Goal: Book appointment/travel/reservation

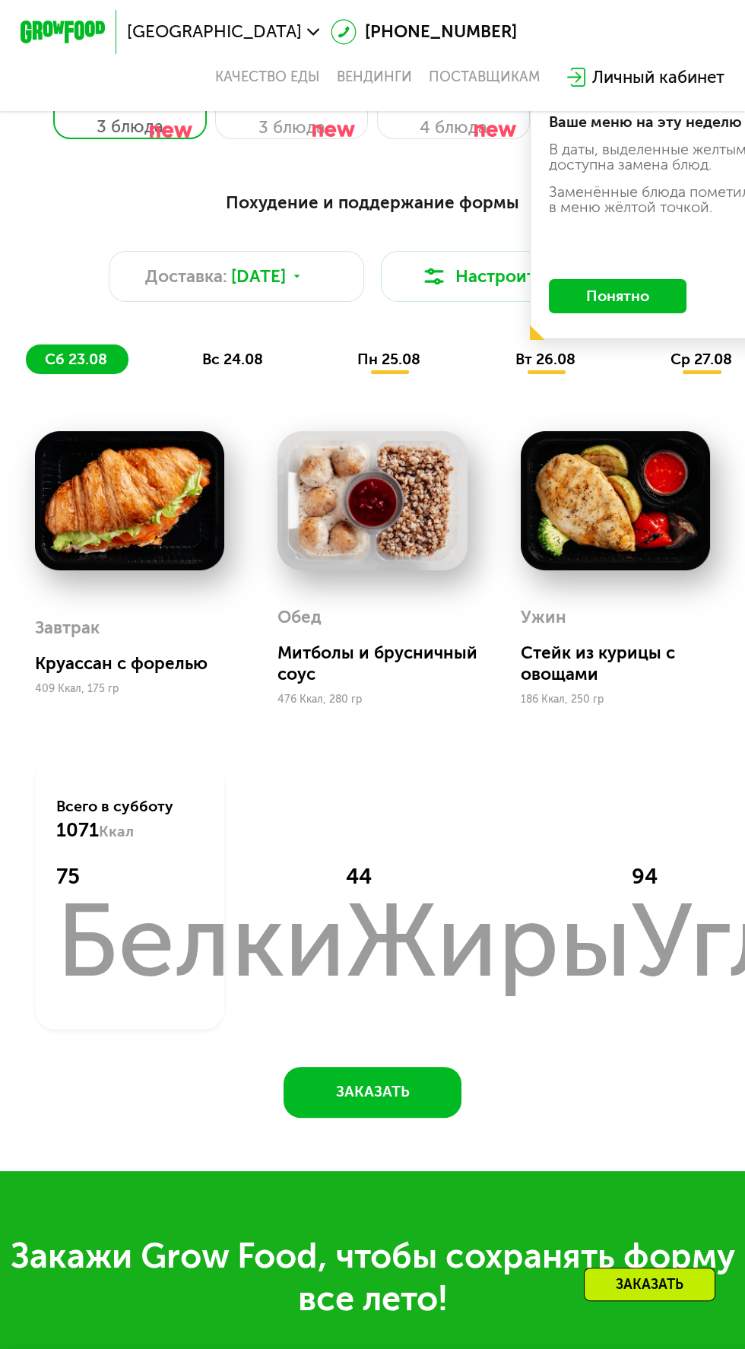
scroll to position [369, 0]
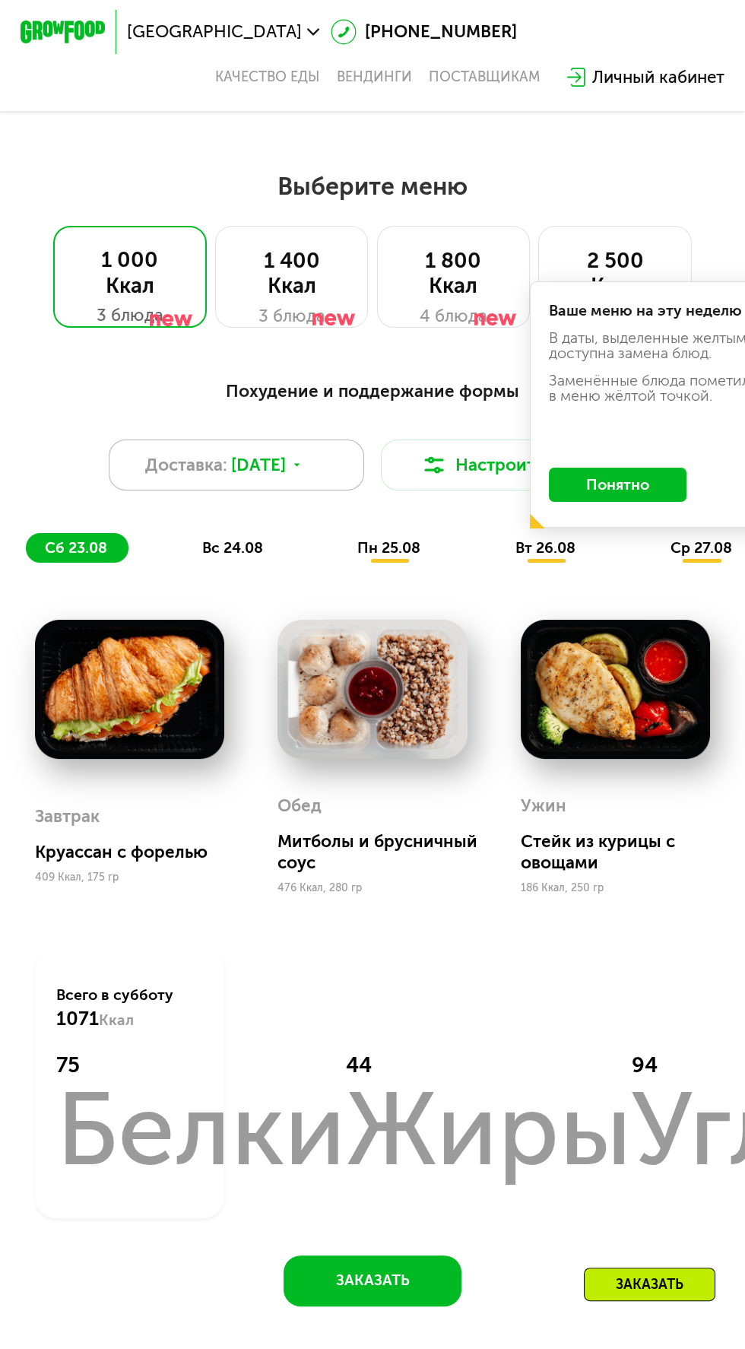
click at [286, 474] on span "[DATE]" at bounding box center [258, 465] width 55 height 26
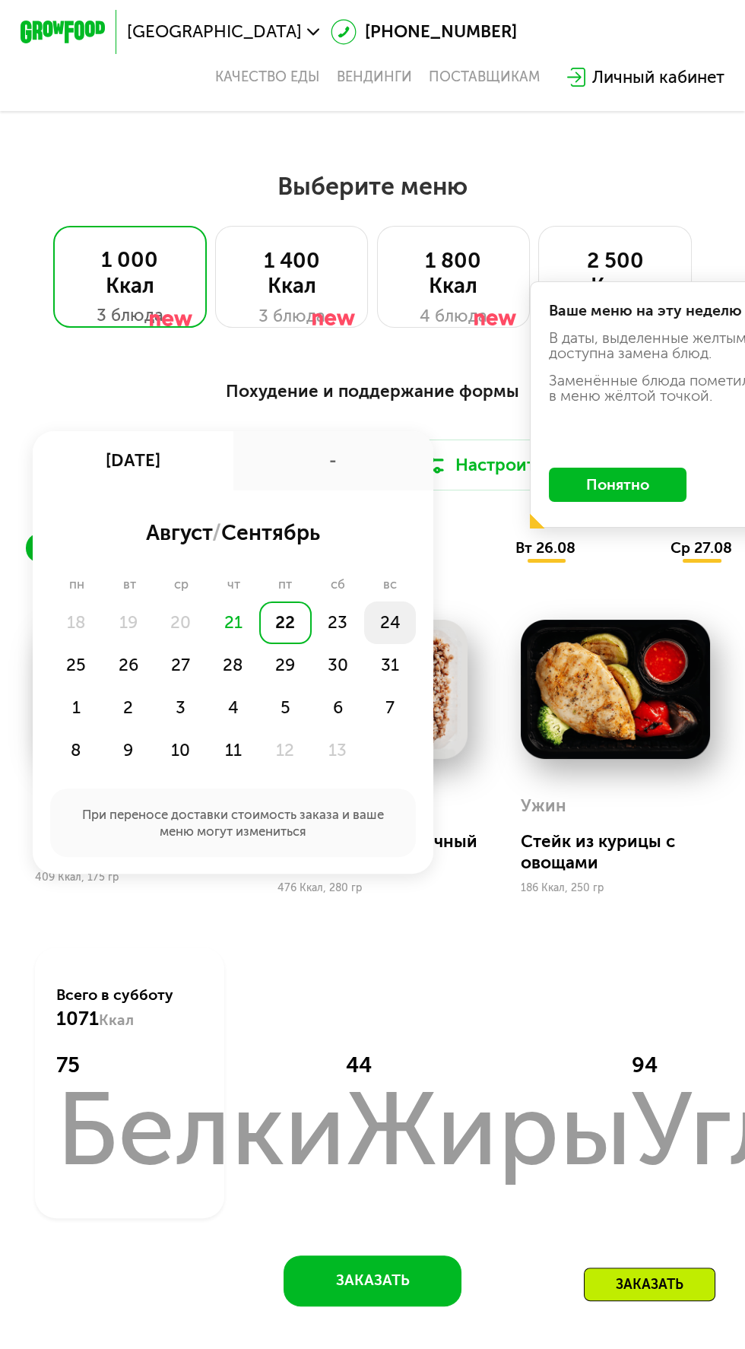
click at [103, 644] on div "24" at bounding box center [76, 665] width 52 height 43
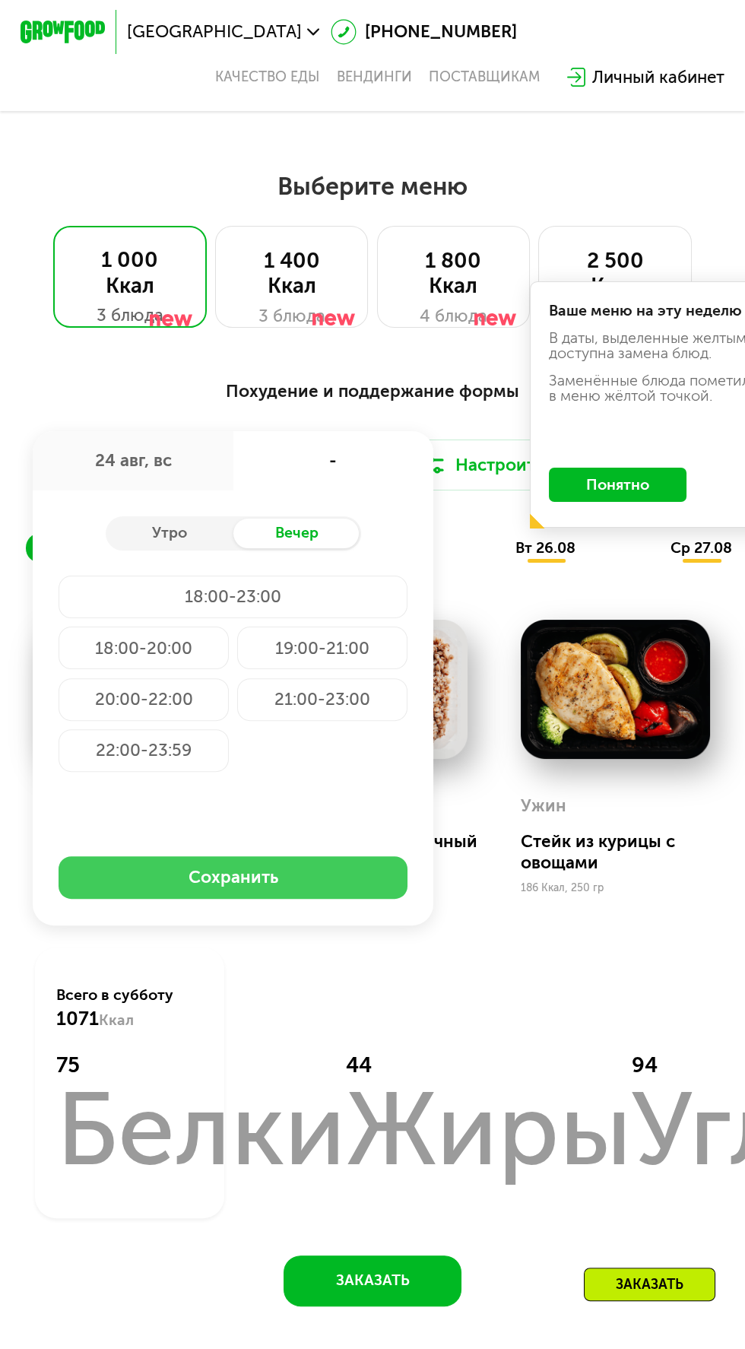
click at [330, 868] on button "Сохранить" at bounding box center [233, 877] width 349 height 43
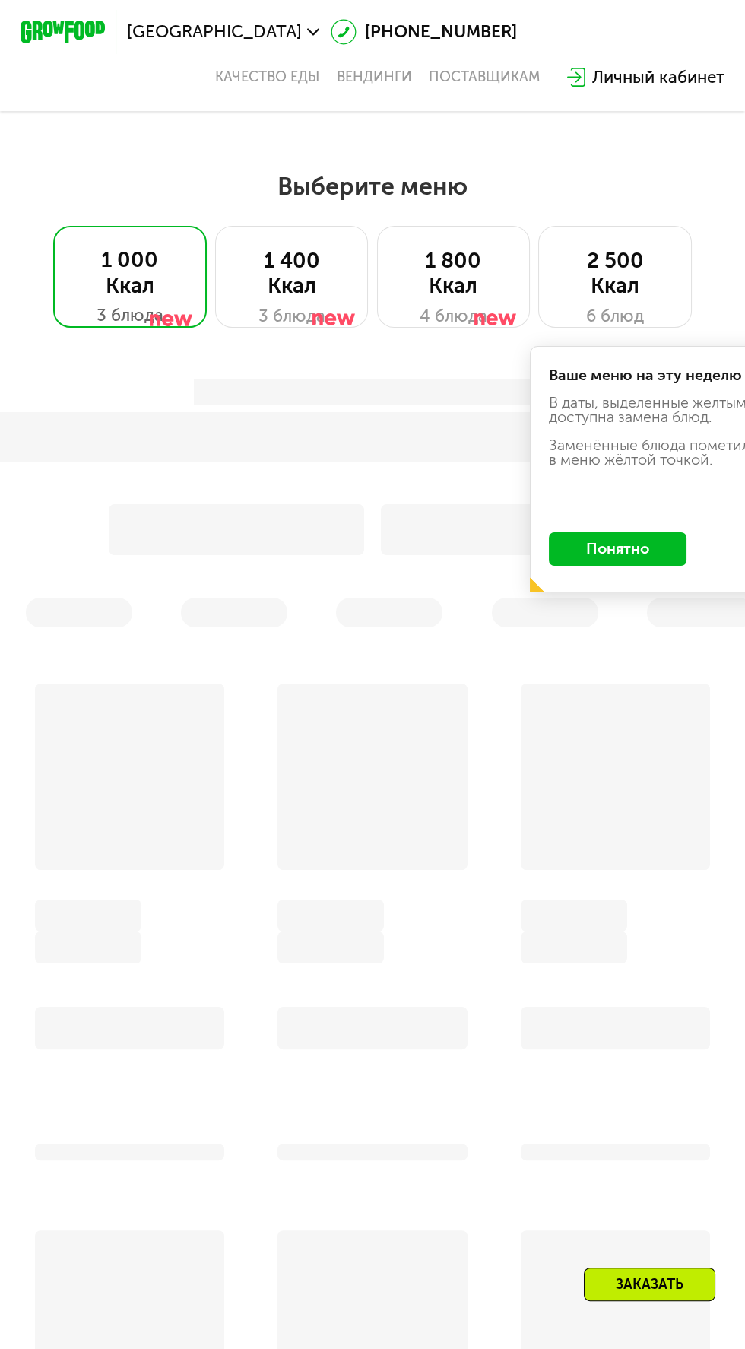
click at [648, 547] on button "Понятно" at bounding box center [618, 549] width 138 height 34
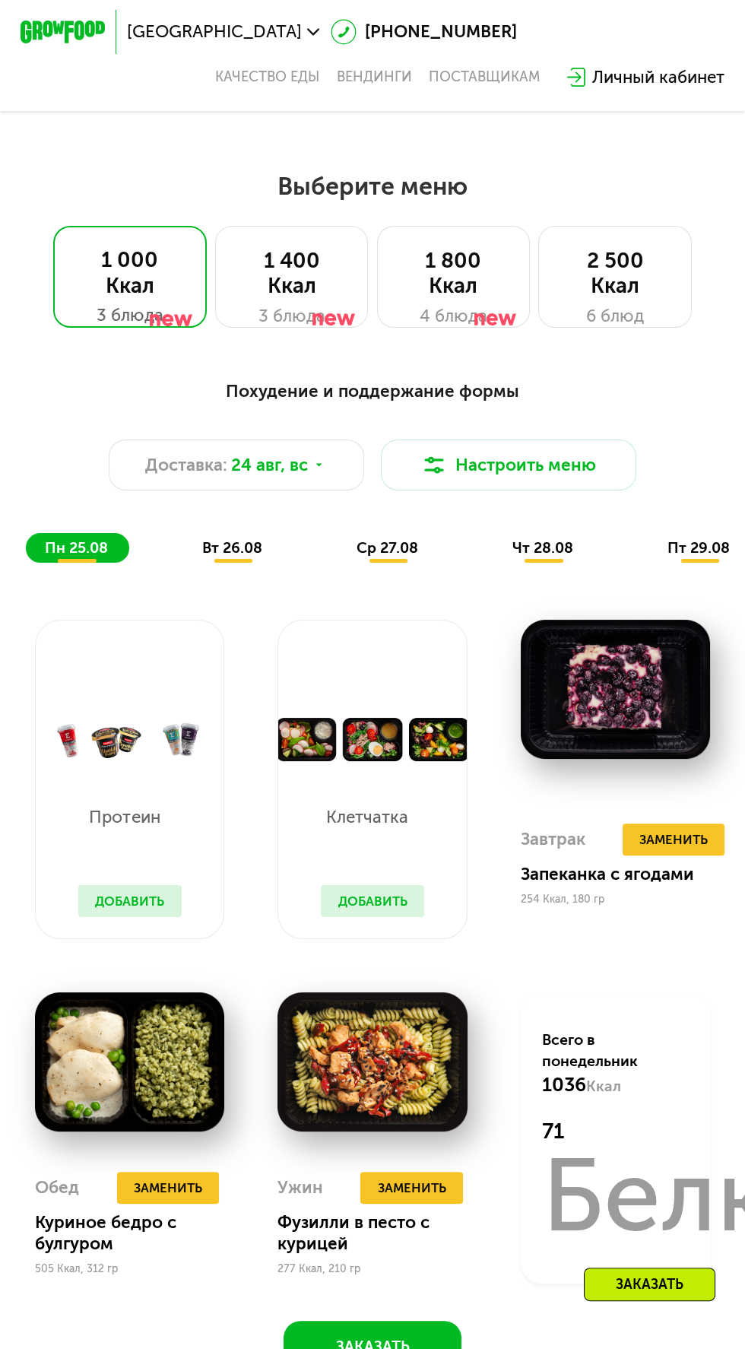
click at [572, 553] on span "чт 28.08" at bounding box center [542, 547] width 61 height 17
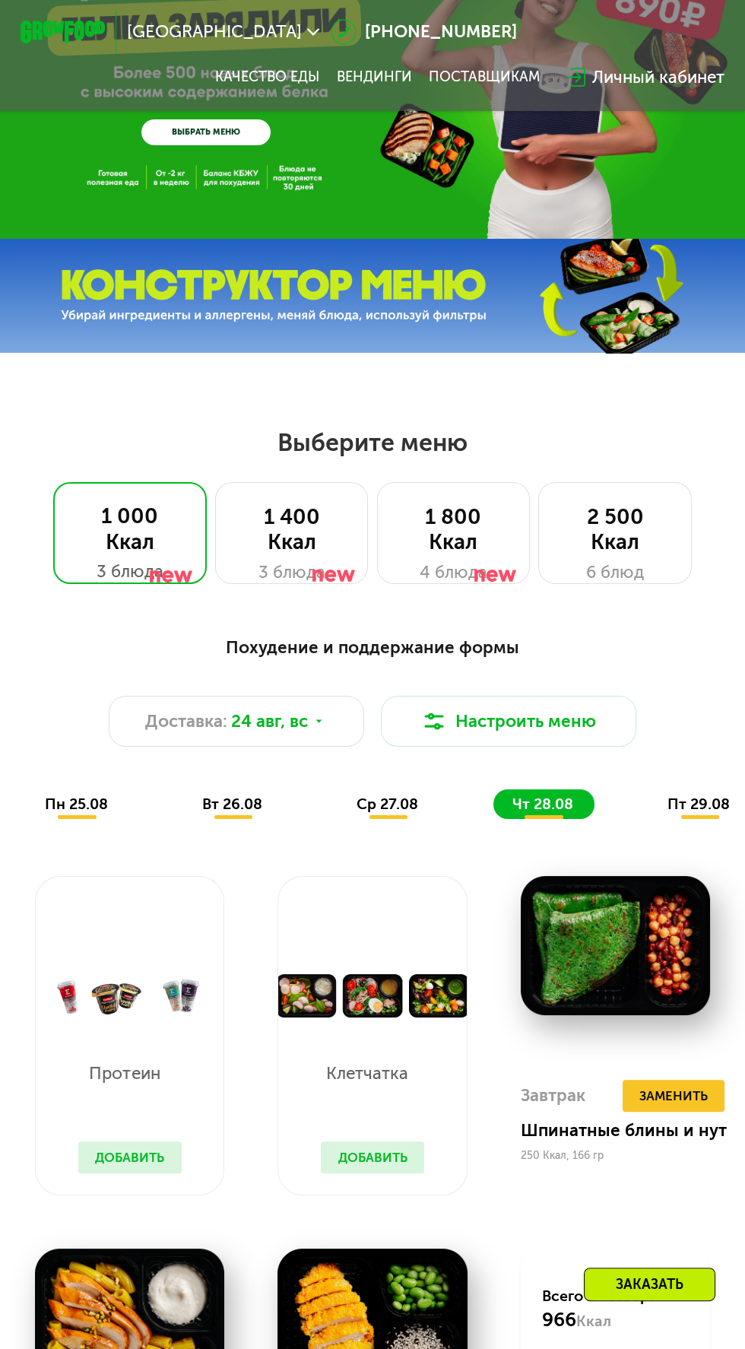
scroll to position [99, 0]
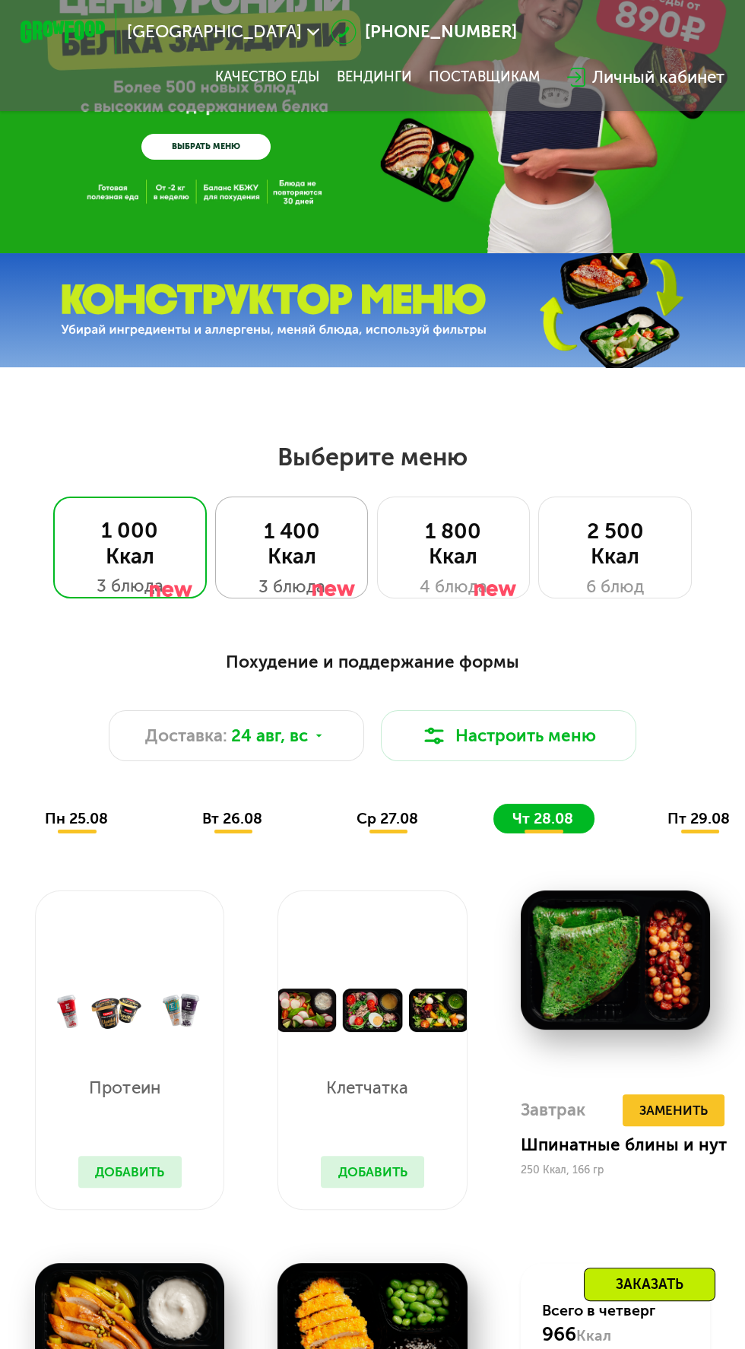
click at [319, 555] on div at bounding box center [333, 561] width 43 height 103
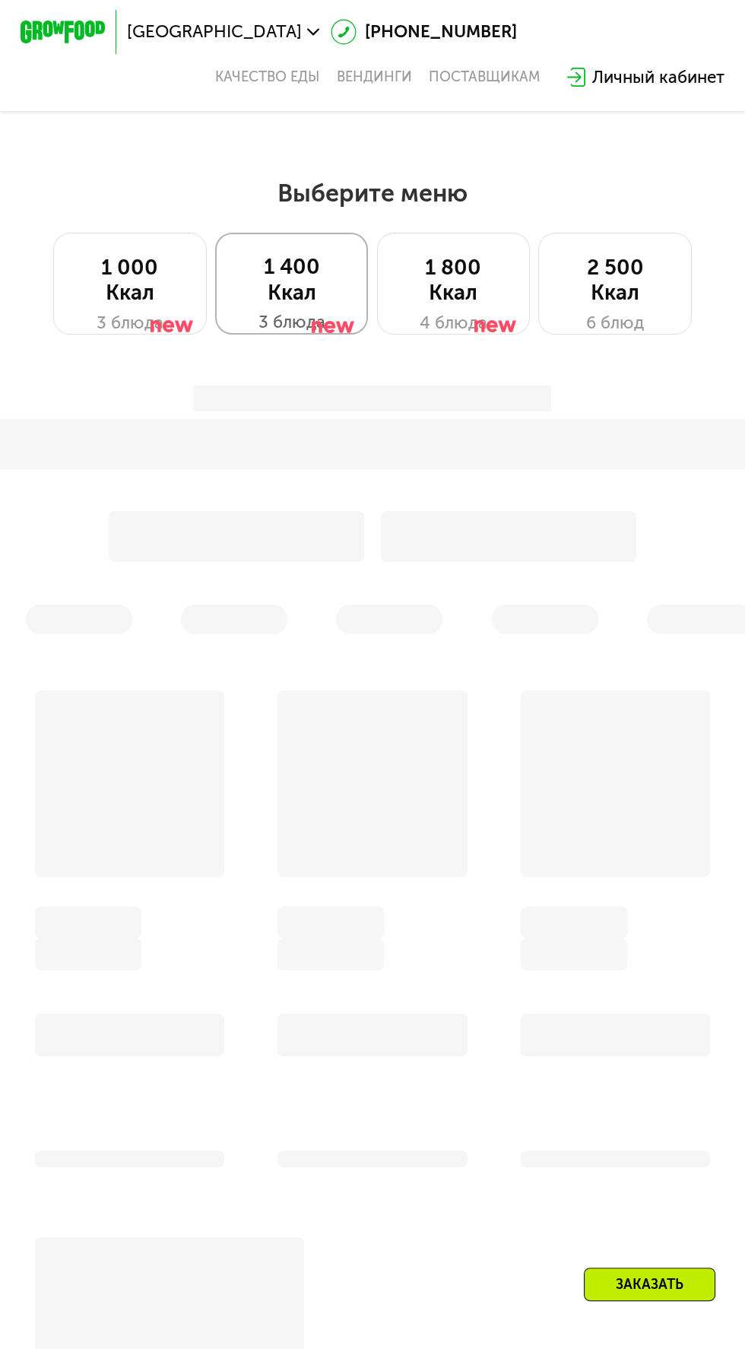
scroll to position [370, 0]
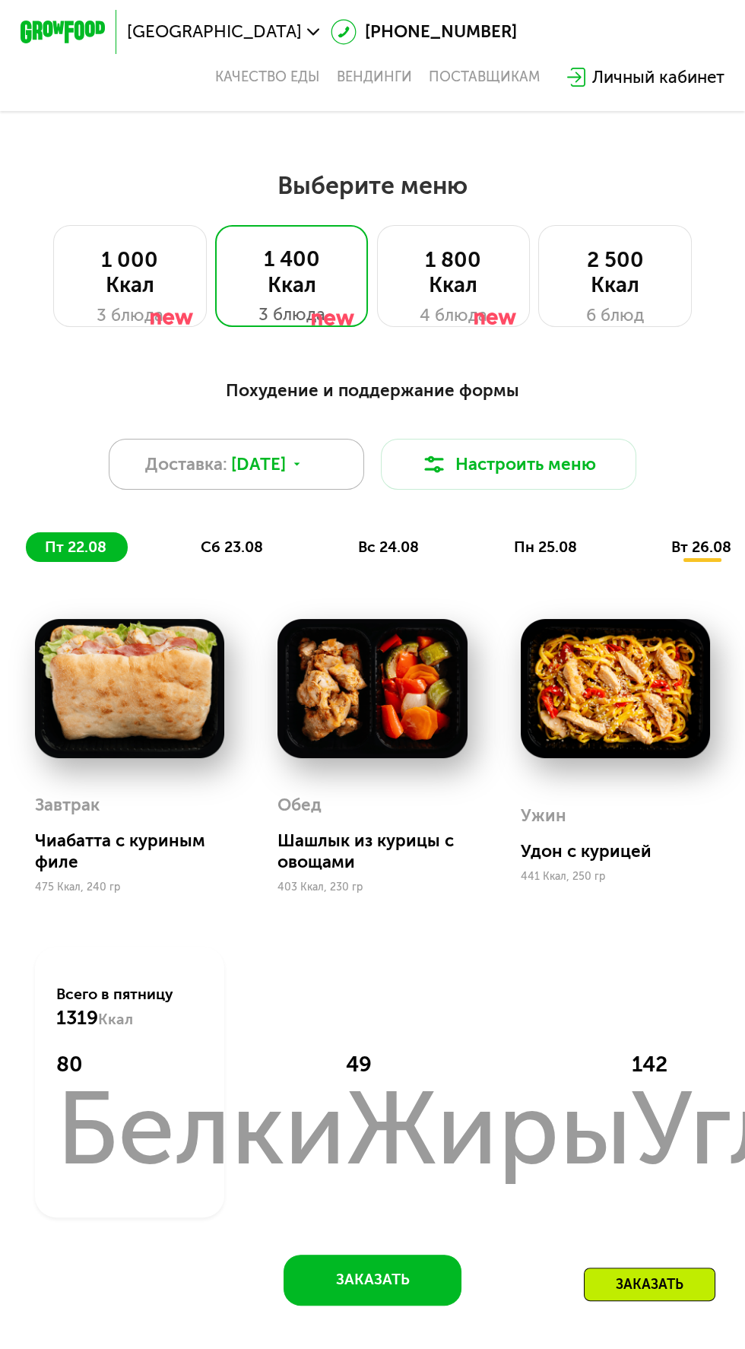
click at [300, 463] on use at bounding box center [296, 464] width 6 height 3
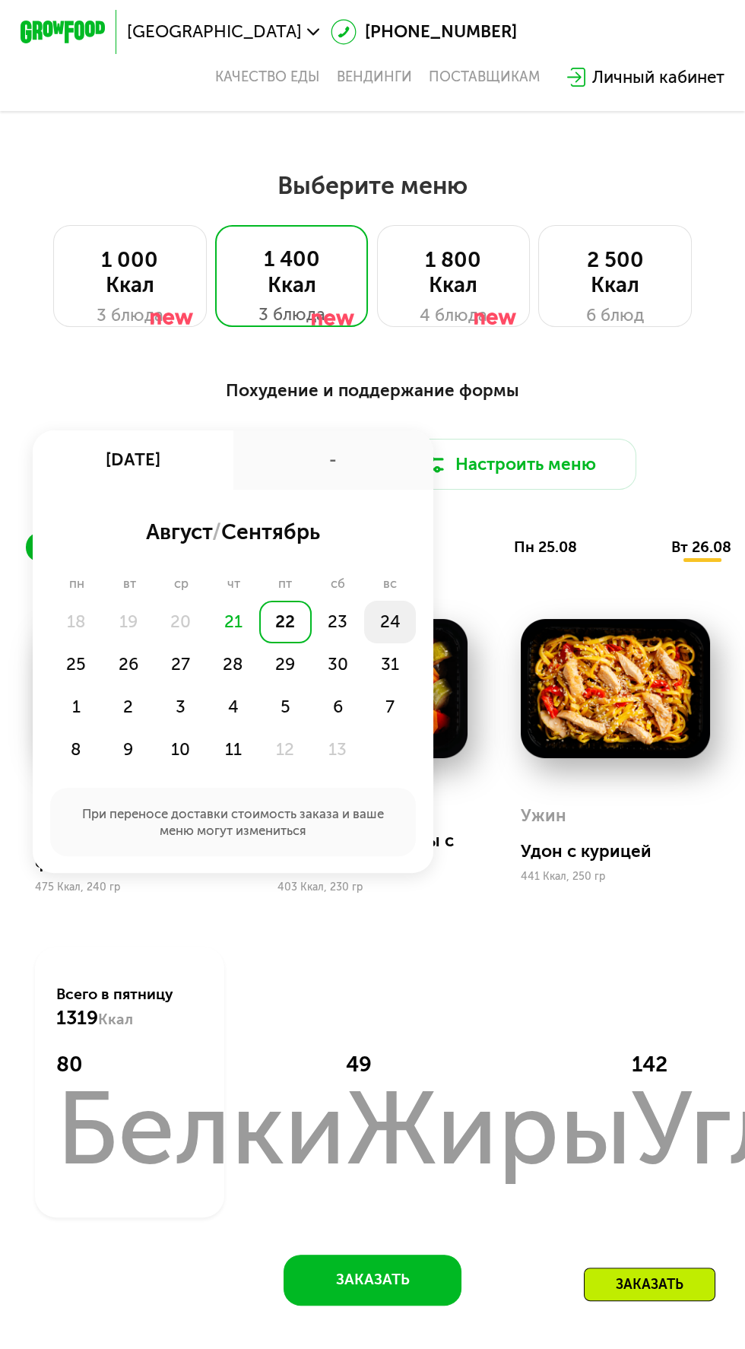
click at [103, 643] on div "24" at bounding box center [76, 664] width 52 height 43
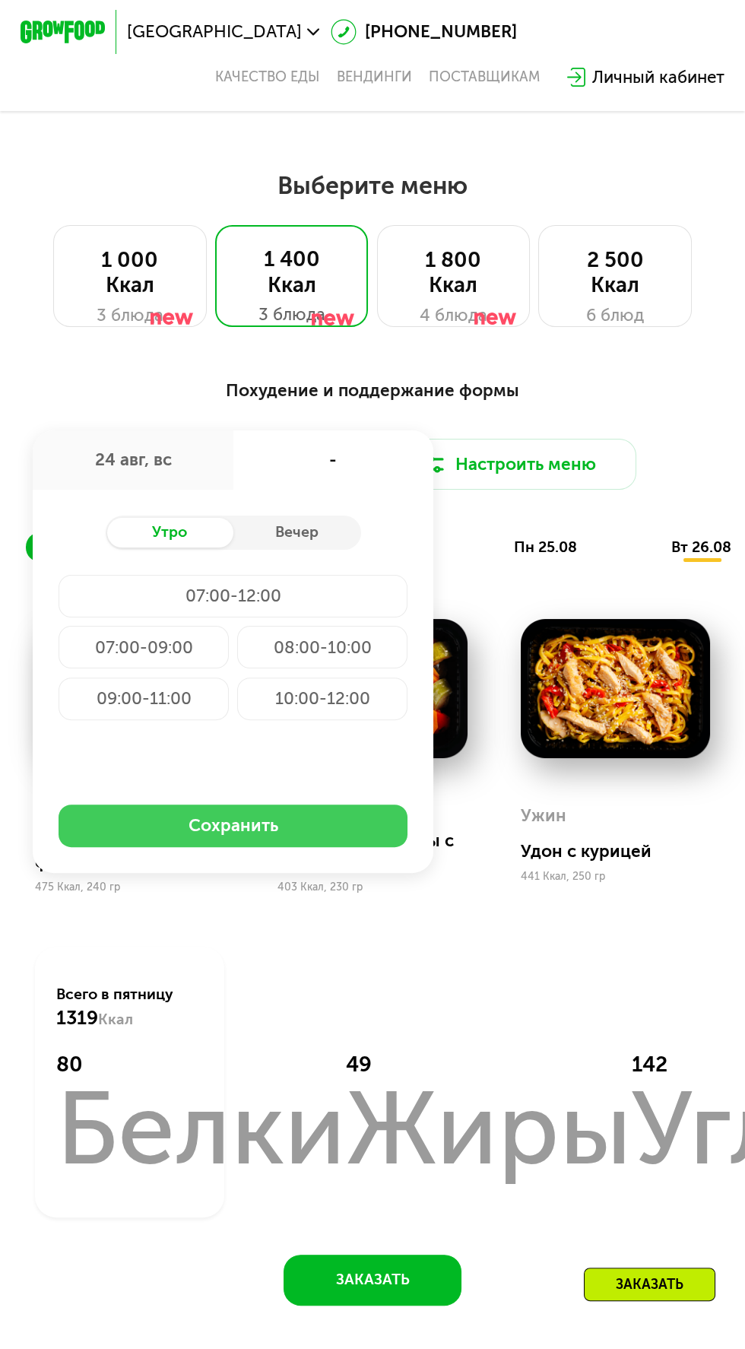
click at [340, 826] on button "Сохранить" at bounding box center [233, 825] width 349 height 43
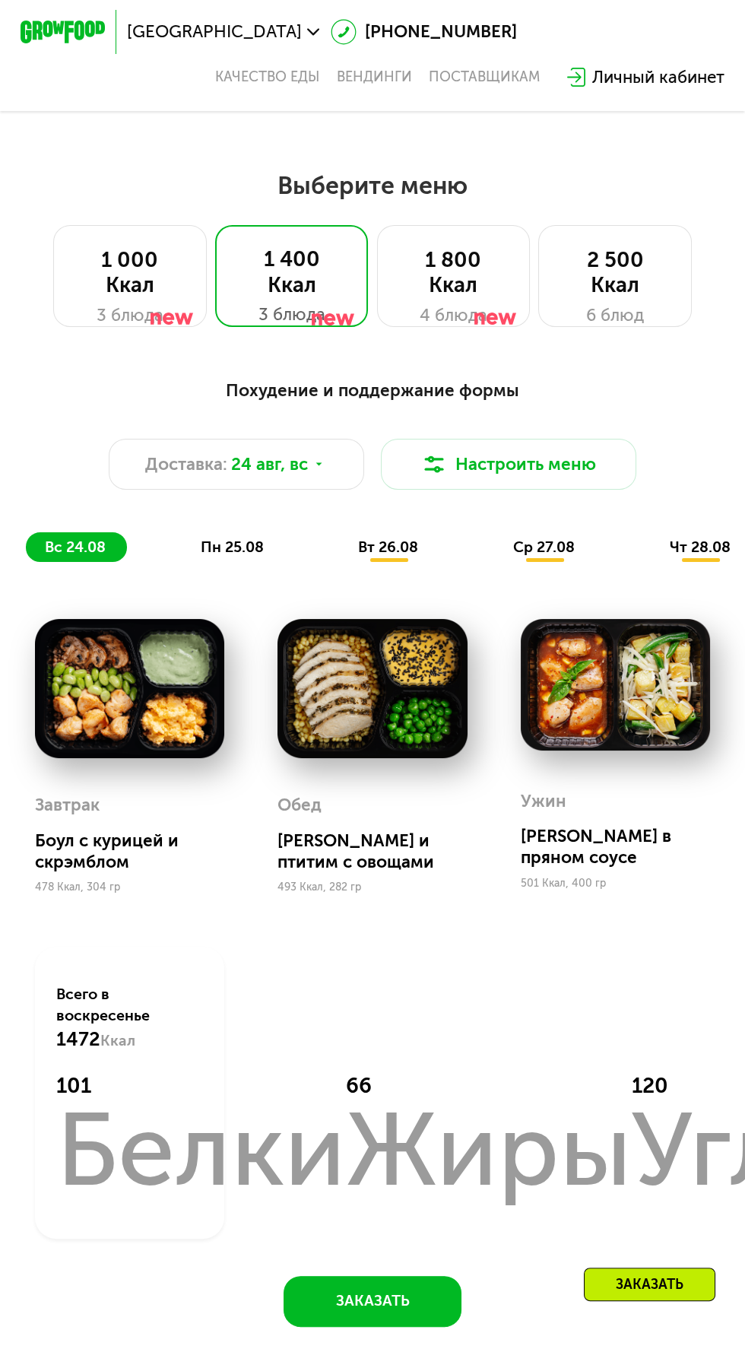
click at [684, 540] on span "чт 28.08" at bounding box center [700, 546] width 61 height 17
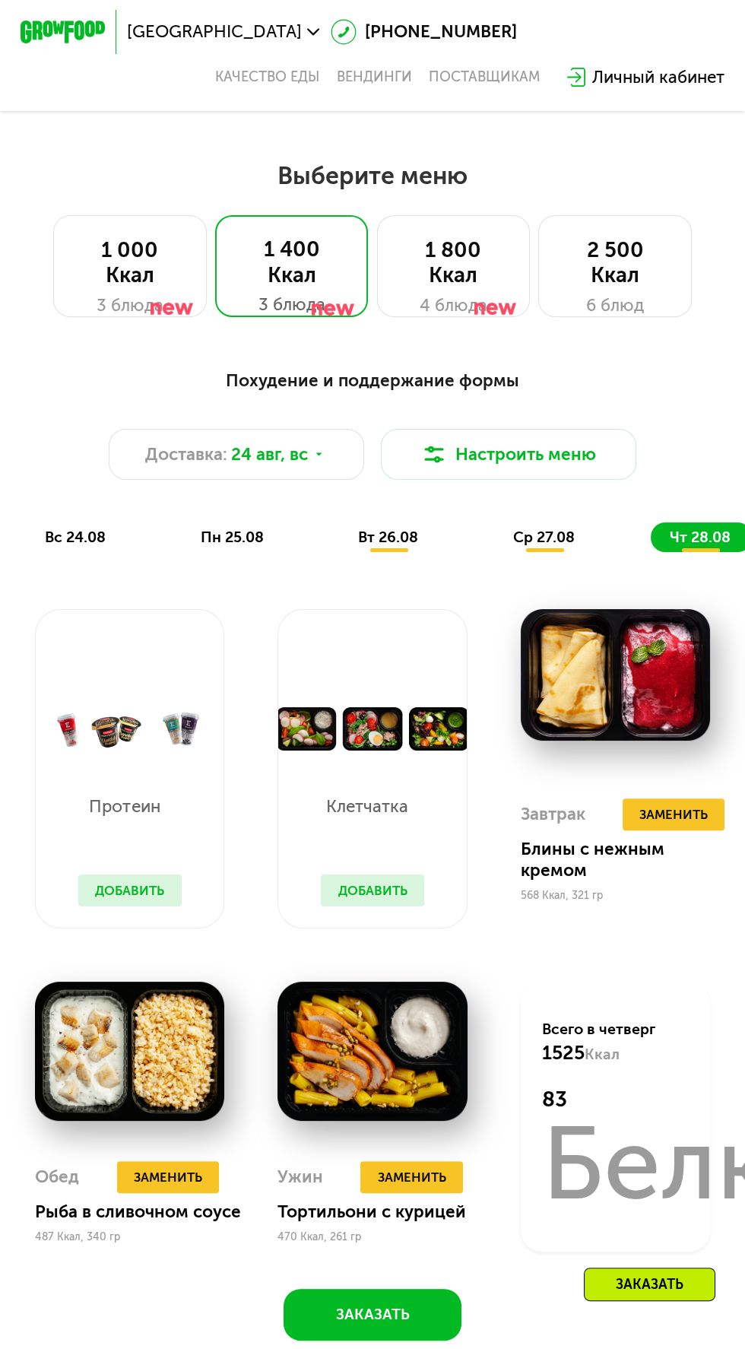
scroll to position [475, 0]
